Goal: Navigation & Orientation: Find specific page/section

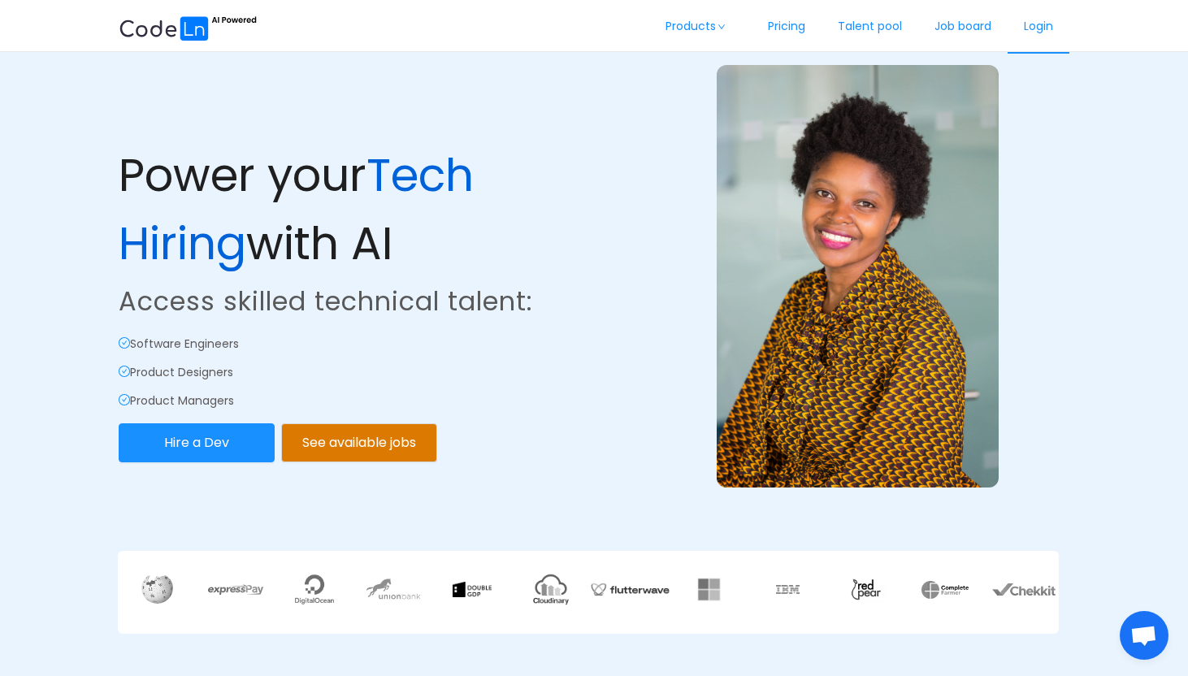
click at [1037, 27] on link "Login" at bounding box center [1038, 27] width 62 height 54
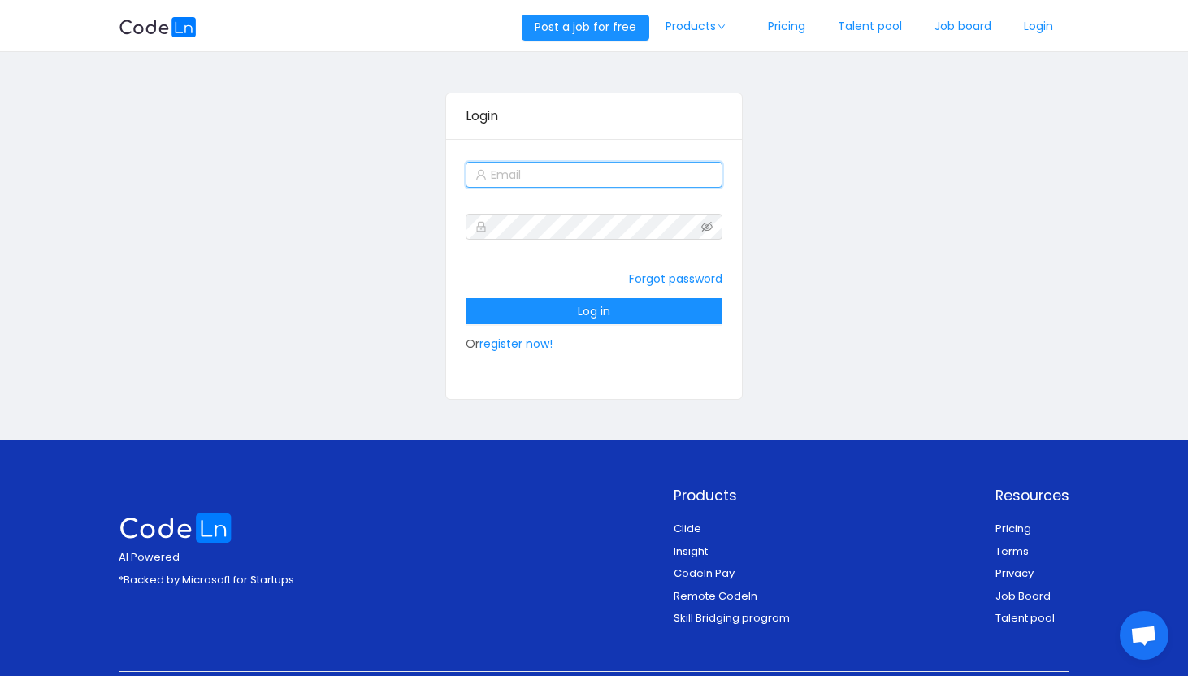
type input "[EMAIL_ADDRESS][DOMAIN_NAME]"
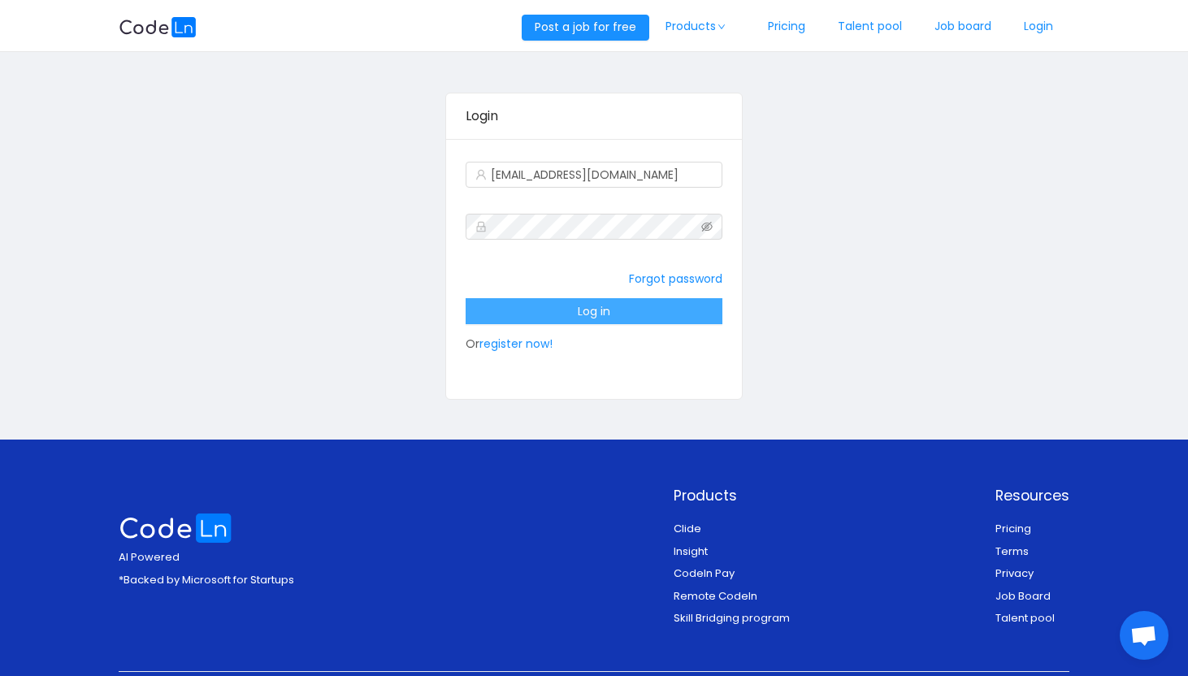
click at [578, 310] on button "Log in" at bounding box center [593, 311] width 257 height 26
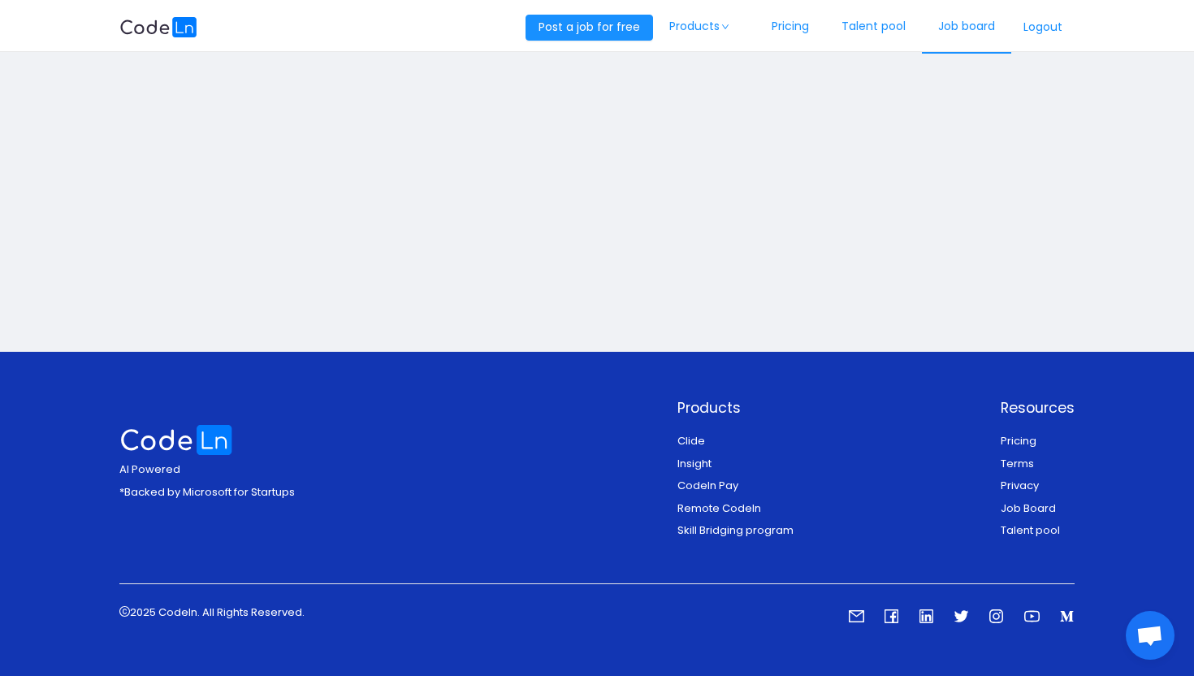
click at [955, 26] on link "Job board" at bounding box center [966, 27] width 89 height 54
click at [1048, 28] on button "Logout" at bounding box center [1042, 28] width 63 height 26
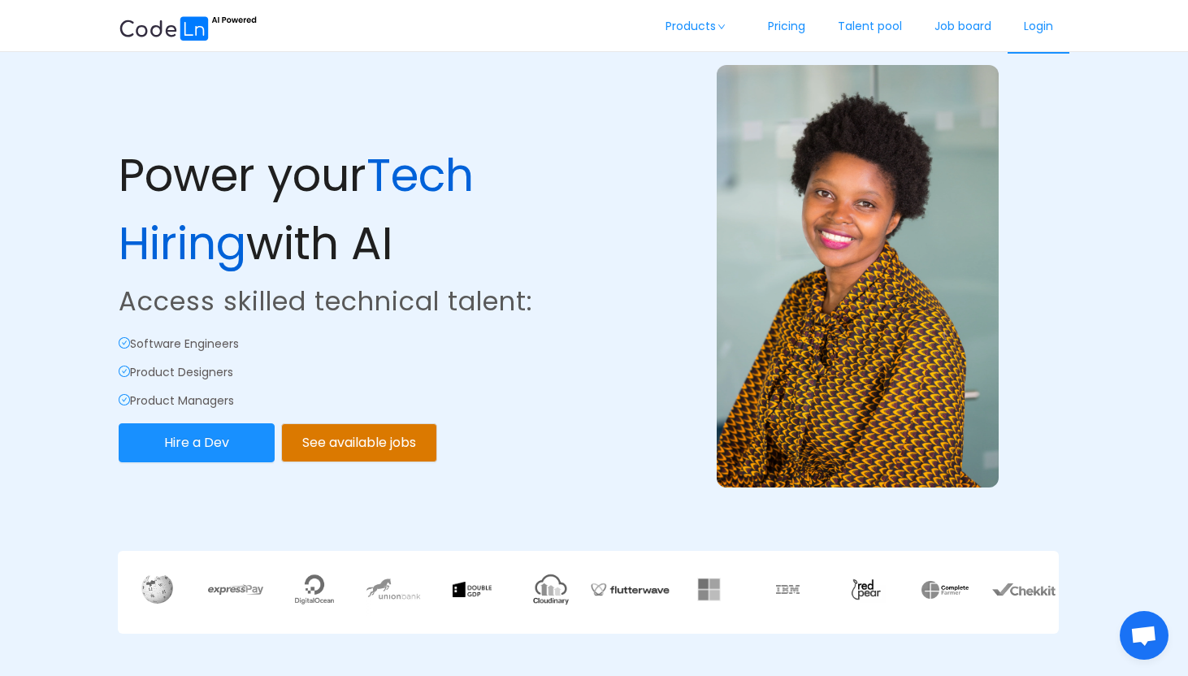
click at [1041, 28] on link "Login" at bounding box center [1038, 27] width 62 height 54
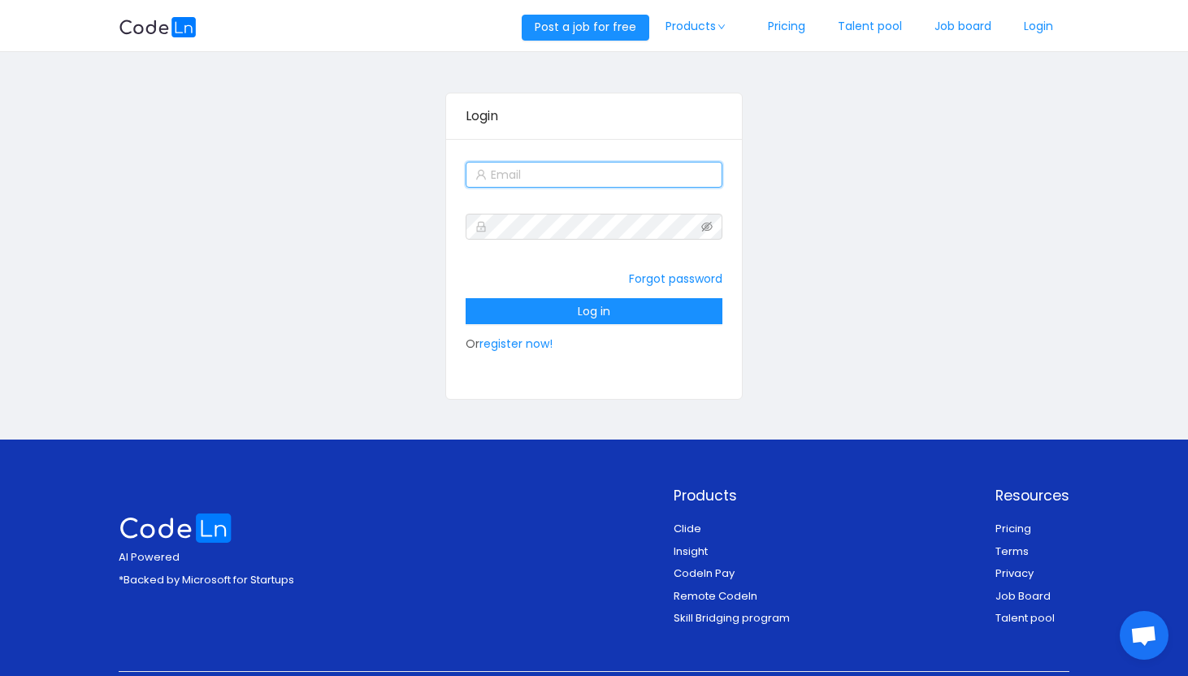
type input "[EMAIL_ADDRESS][DOMAIN_NAME]"
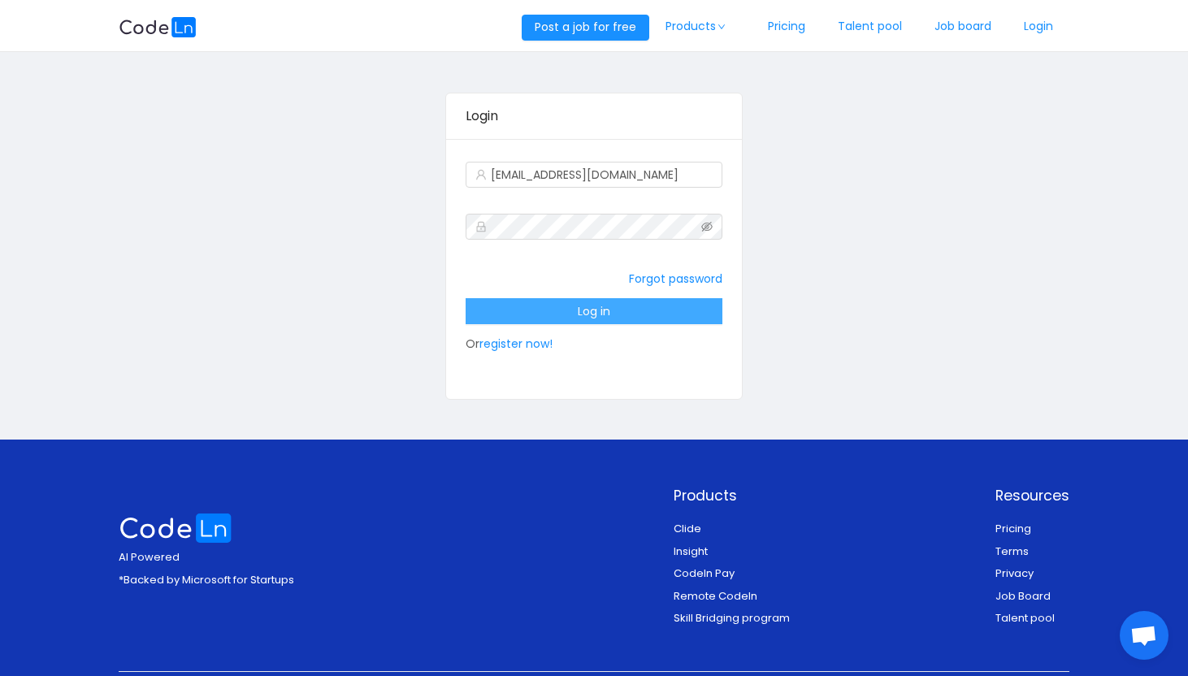
click at [673, 310] on button "Log in" at bounding box center [593, 311] width 257 height 26
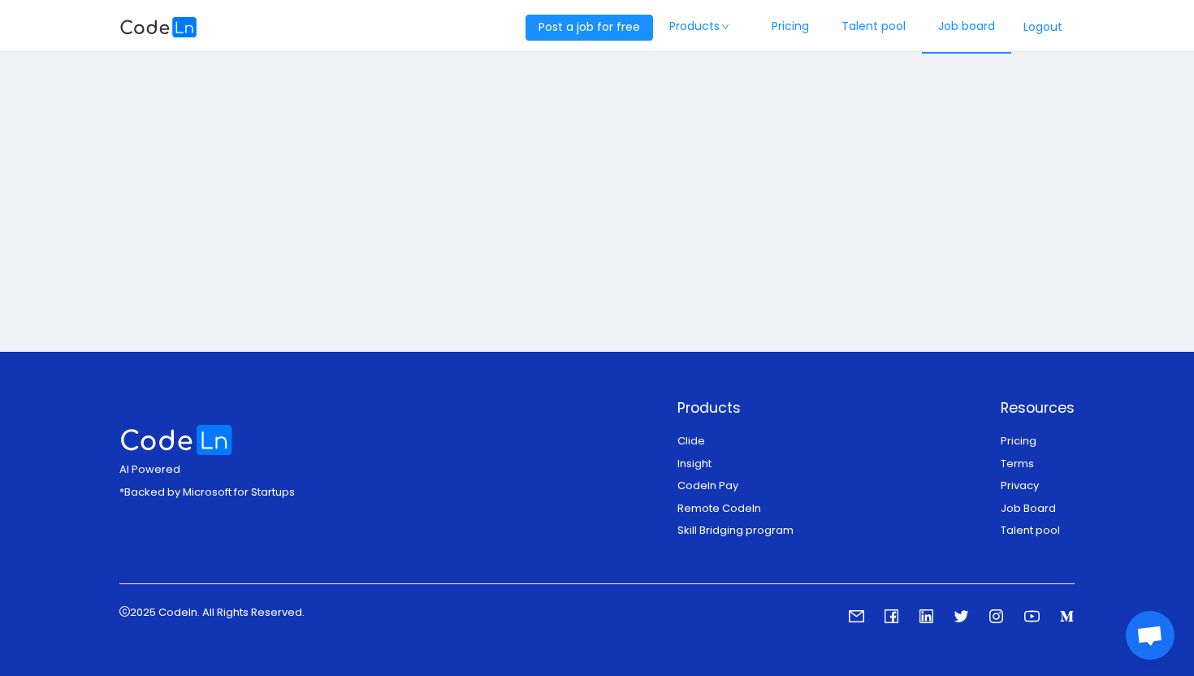
click at [943, 25] on link "Job board" at bounding box center [966, 27] width 89 height 54
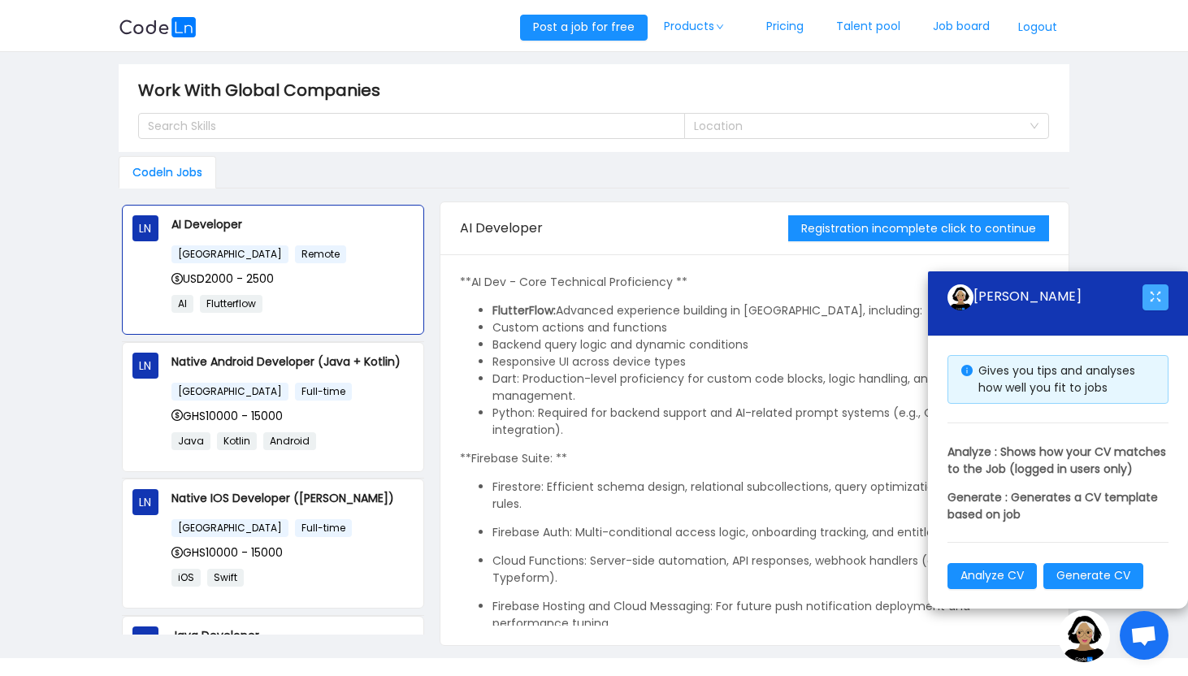
click at [1163, 284] on button "button" at bounding box center [1155, 297] width 26 height 26
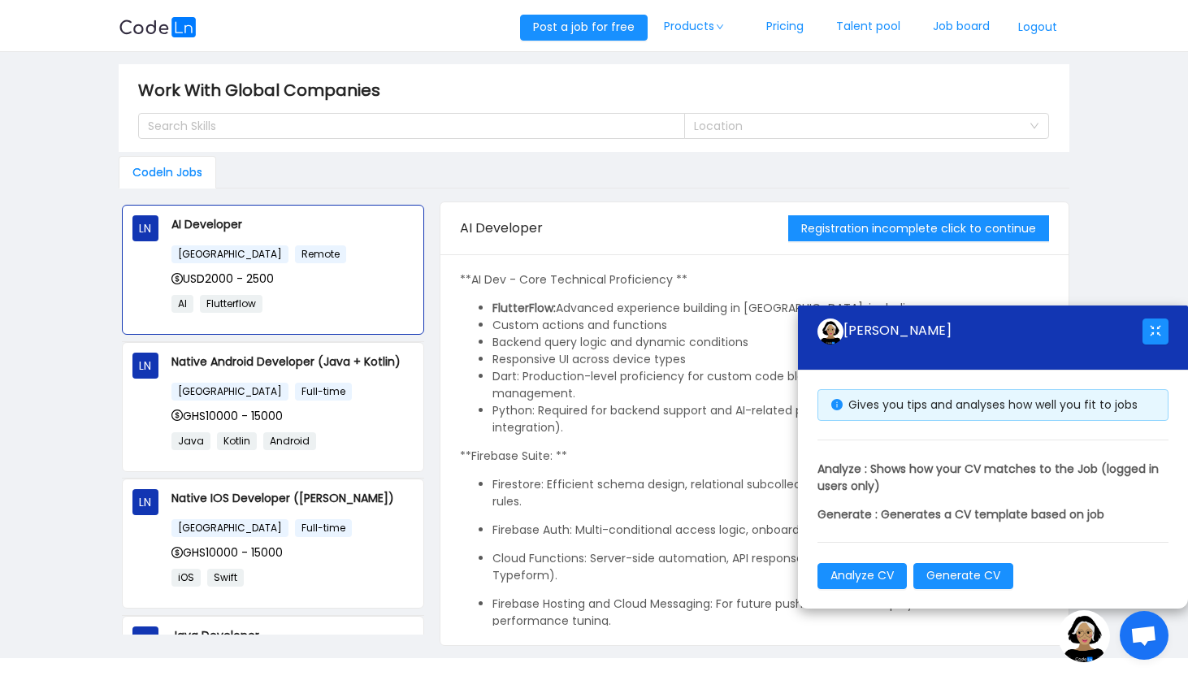
click at [1045, 23] on button "Logout" at bounding box center [1037, 28] width 63 height 26
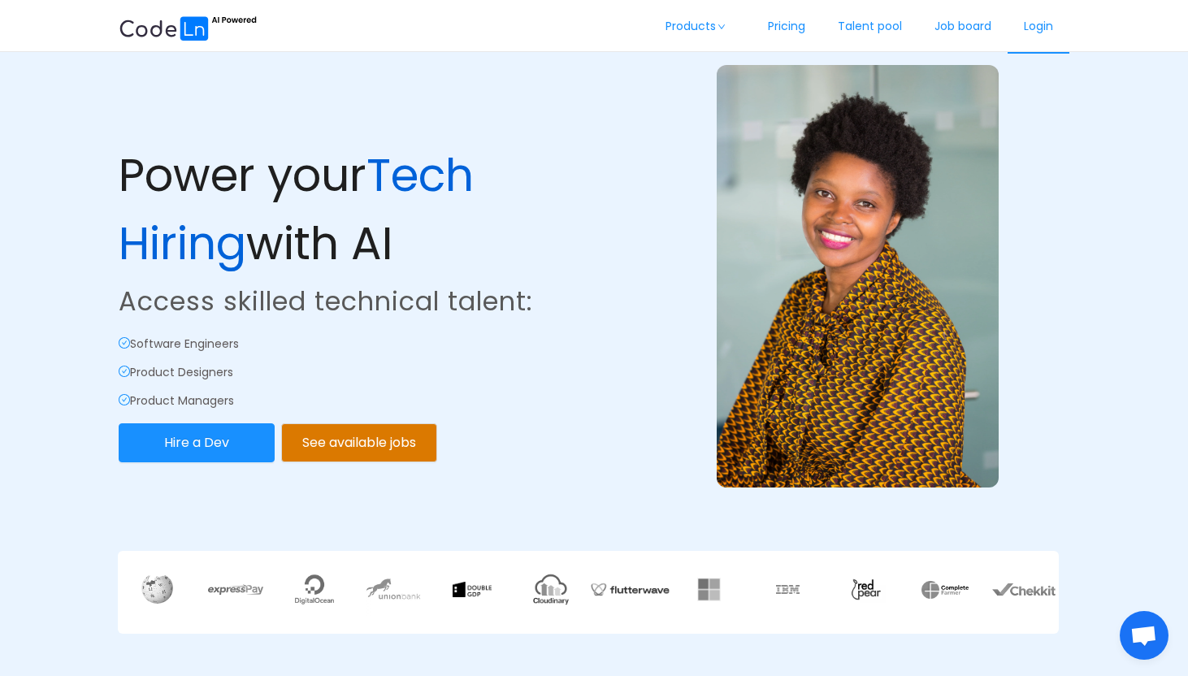
click at [1044, 28] on link "Login" at bounding box center [1038, 27] width 62 height 54
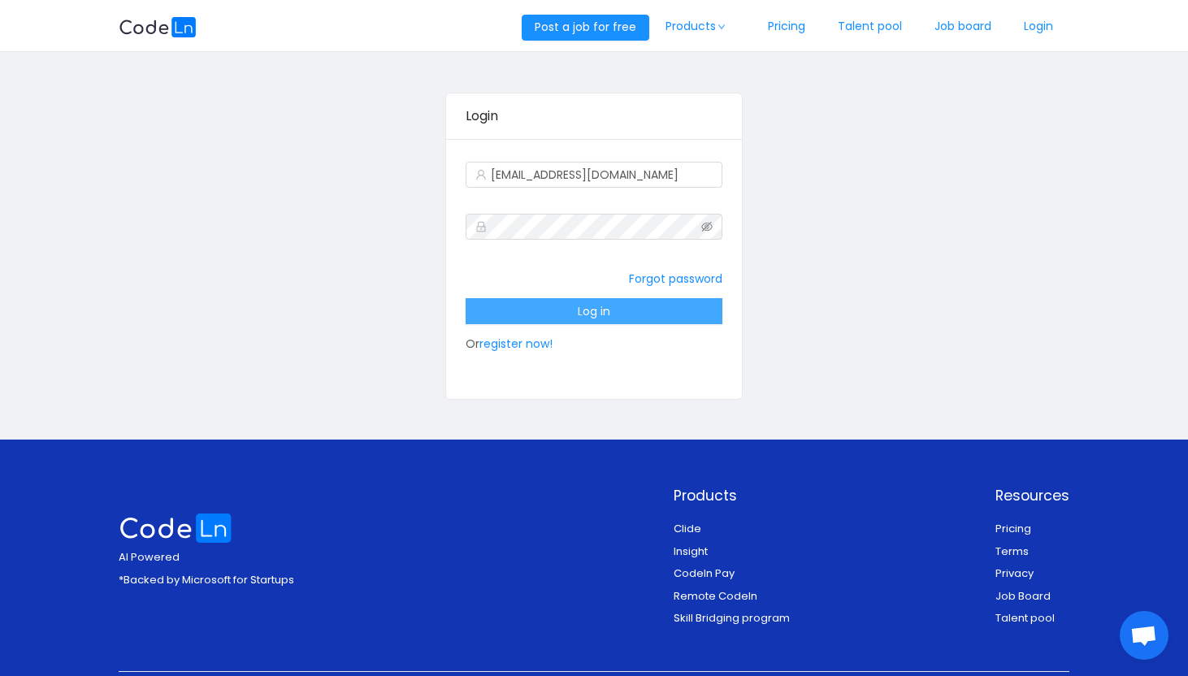
click at [680, 311] on button "Log in" at bounding box center [593, 311] width 257 height 26
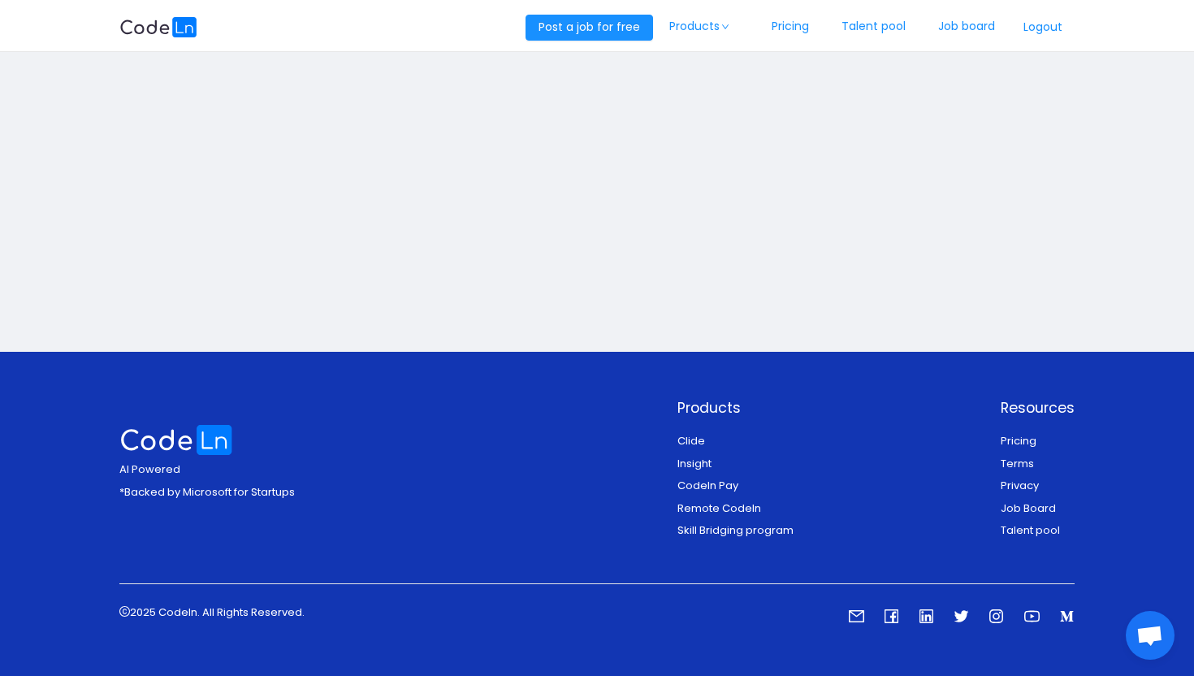
click at [1043, 29] on button "Logout" at bounding box center [1042, 28] width 63 height 26
